Goal: Task Accomplishment & Management: Manage account settings

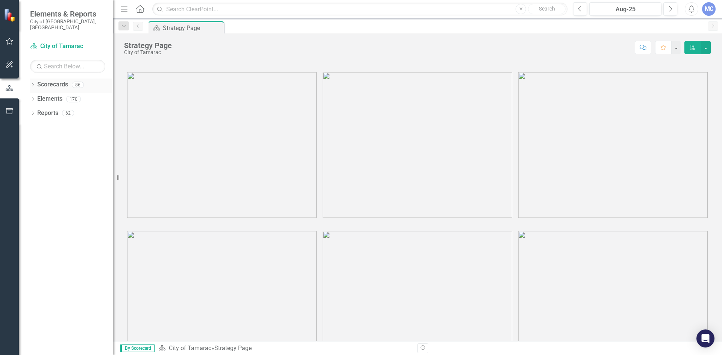
click at [35, 83] on icon "Dropdown" at bounding box center [32, 85] width 5 height 4
click at [38, 97] on icon "Dropdown" at bounding box center [37, 99] width 6 height 5
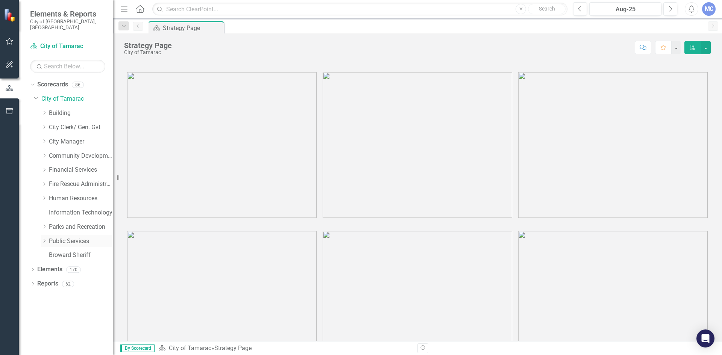
click at [45, 239] on icon "Dropdown" at bounding box center [44, 241] width 6 height 5
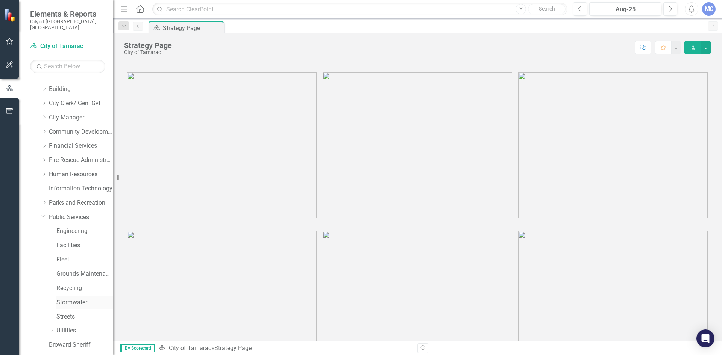
scroll to position [38, 0]
click at [77, 285] on link "Stormwater" at bounding box center [84, 289] width 56 height 9
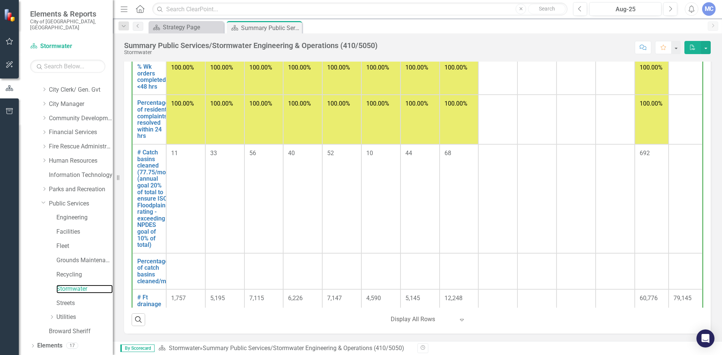
scroll to position [38, 0]
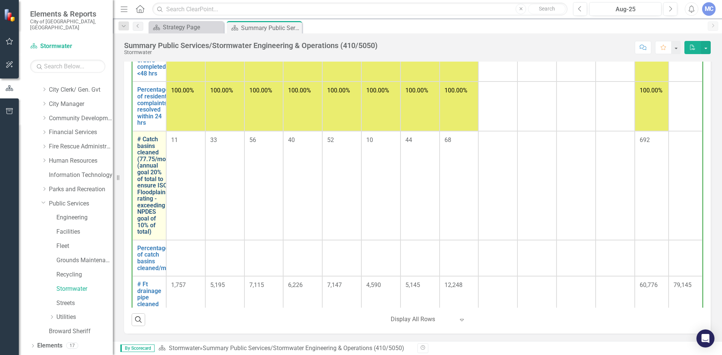
click at [145, 180] on link "# Catch basins cleaned (77.75/mo) (annual goal 20% of total to ensure ISO Flood…" at bounding box center [152, 185] width 31 height 99
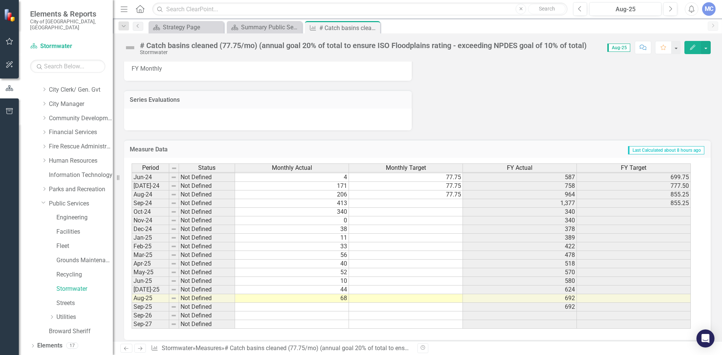
scroll to position [469, 0]
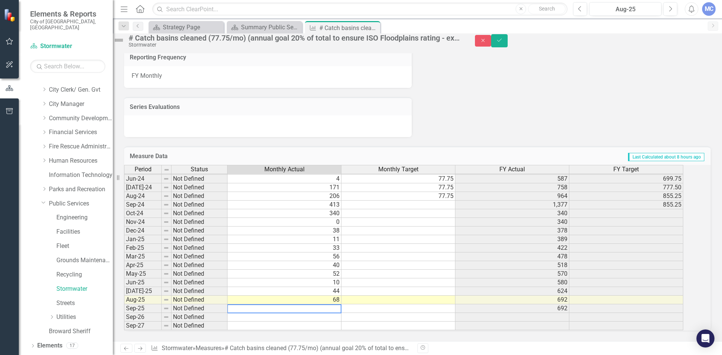
click at [332, 304] on textarea at bounding box center [284, 308] width 114 height 9
type textarea "50"
click at [502, 43] on icon "Save" at bounding box center [499, 40] width 7 height 5
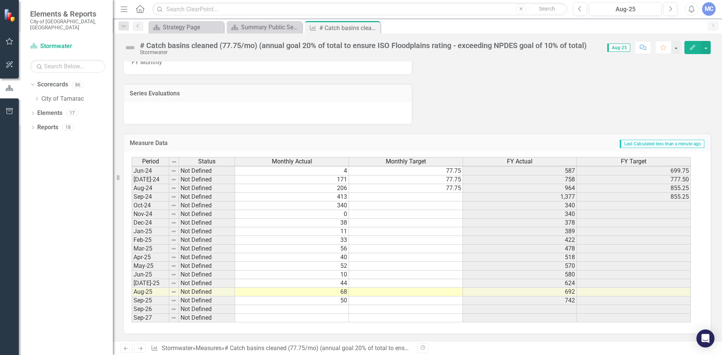
drag, startPoint x: 343, startPoint y: 303, endPoint x: 348, endPoint y: 302, distance: 4.9
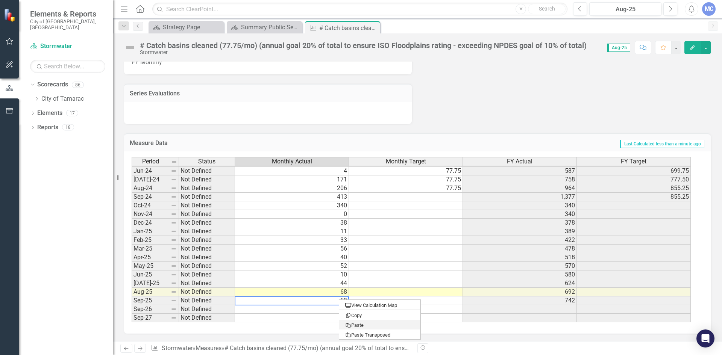
click at [302, 300] on td "50" at bounding box center [292, 301] width 114 height 9
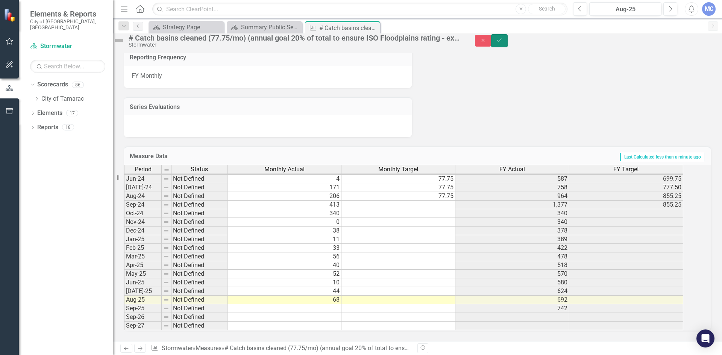
click at [507, 46] on button "Save" at bounding box center [499, 40] width 17 height 13
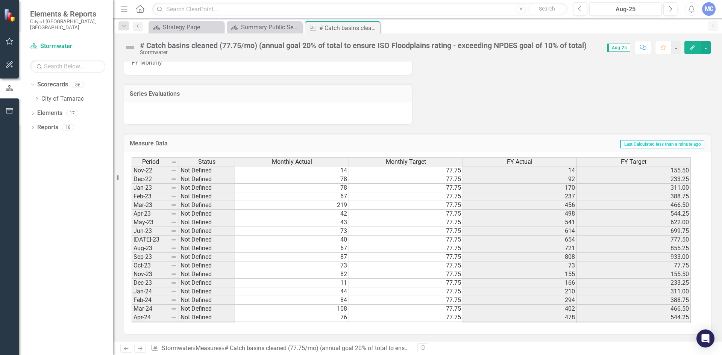
scroll to position [0, 0]
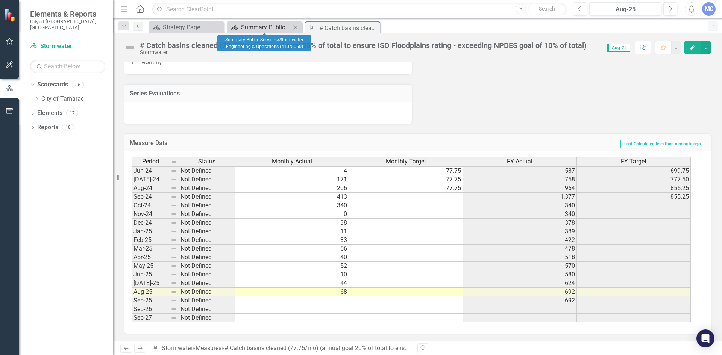
click at [254, 24] on div "Summary Public Services/Stormwater Engineering & Operations (410/5050)" at bounding box center [266, 27] width 50 height 9
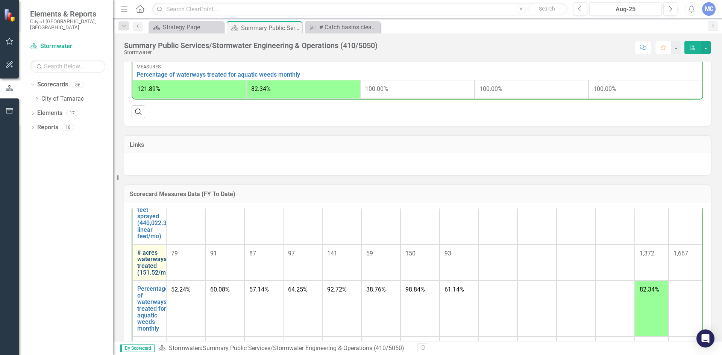
click at [151, 275] on link "# acres waterways treated (151.52/month)" at bounding box center [158, 263] width 43 height 26
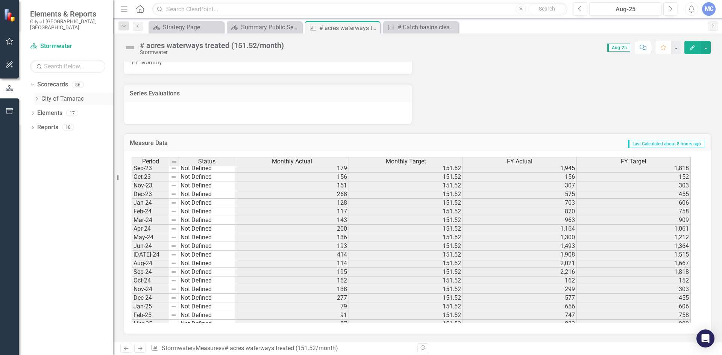
click at [36, 97] on icon "Dropdown" at bounding box center [37, 99] width 6 height 5
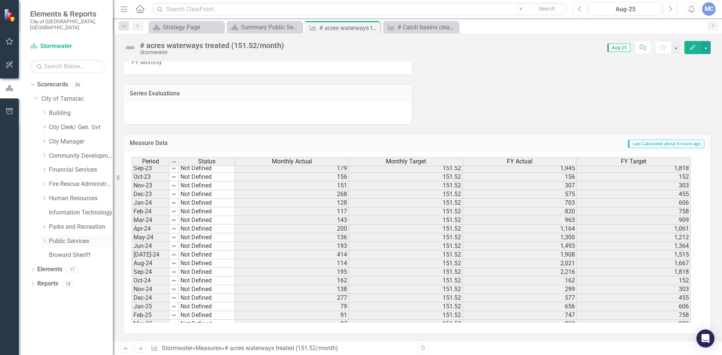
click at [44, 239] on icon "Dropdown" at bounding box center [44, 241] width 6 height 5
